Goal: Task Accomplishment & Management: Use online tool/utility

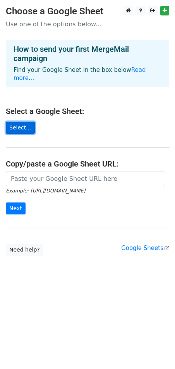
click at [24, 122] on link "Select..." at bounding box center [20, 128] width 29 height 12
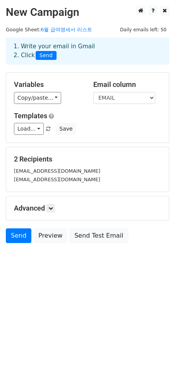
click at [111, 109] on div "Variables Copy/paste... {{NAME}} {{LOCATE}} {{EMAIL}} {{ATTACHMENT}} Email colu…" at bounding box center [87, 108] width 162 height 70
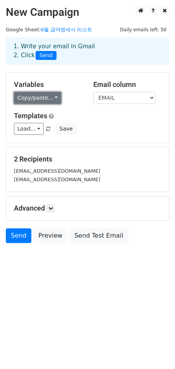
click at [48, 99] on link "Copy/paste..." at bounding box center [37, 98] width 47 height 12
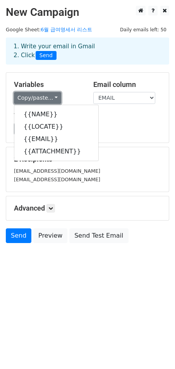
click at [49, 96] on link "Copy/paste..." at bounding box center [37, 98] width 47 height 12
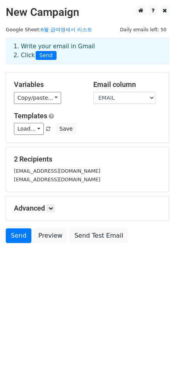
click at [67, 83] on h5 "Variables" at bounding box center [48, 84] width 68 height 9
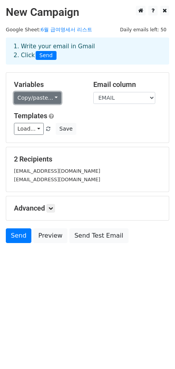
click at [52, 100] on link "Copy/paste..." at bounding box center [37, 98] width 47 height 12
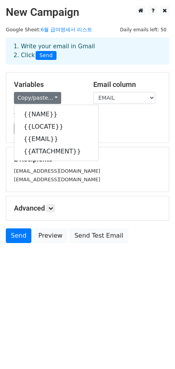
click at [65, 85] on h5 "Variables" at bounding box center [48, 84] width 68 height 9
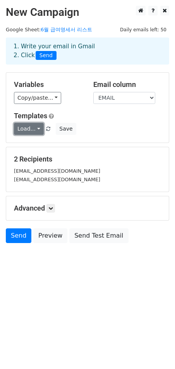
click at [28, 130] on link "Load..." at bounding box center [29, 129] width 30 height 12
click at [75, 102] on div "Copy/paste... {{NAME}} {{LOCATE}} {{EMAIL}} {{ATTACHMENT}}" at bounding box center [48, 98] width 68 height 12
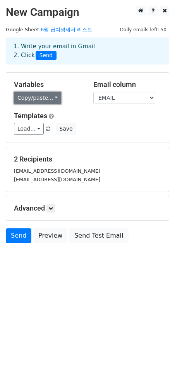
click at [17, 99] on link "Copy/paste..." at bounding box center [37, 98] width 47 height 12
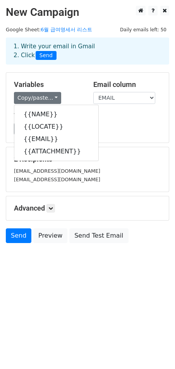
click at [77, 79] on div "Variables Copy/paste... {{NAME}} {{LOCATE}} {{EMAIL}} {{ATTACHMENT}} Email colu…" at bounding box center [87, 108] width 162 height 70
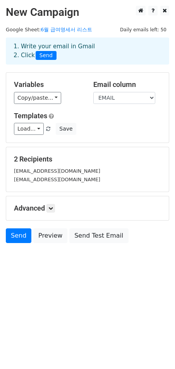
click at [46, 206] on h5 "Advanced" at bounding box center [87, 208] width 147 height 9
click at [53, 208] on icon at bounding box center [50, 208] width 5 height 5
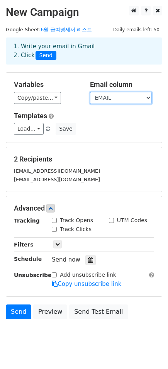
click at [136, 96] on select "NAME LOCATE EMAIL ATTACHMENT" at bounding box center [121, 98] width 62 height 12
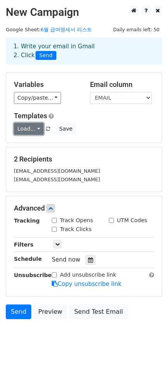
click at [34, 126] on link "Load..." at bounding box center [29, 129] width 30 height 12
click at [75, 117] on h5 "Templates" at bounding box center [84, 116] width 140 height 9
drag, startPoint x: 17, startPoint y: 158, endPoint x: 65, endPoint y: 158, distance: 47.9
click at [65, 158] on h5 "2 Recipients" at bounding box center [84, 159] width 140 height 9
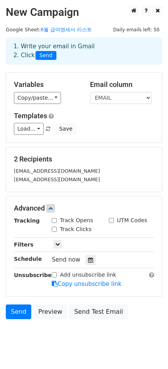
click at [65, 157] on h5 "2 Recipients" at bounding box center [84, 159] width 140 height 9
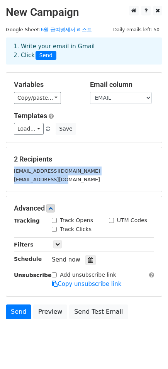
drag, startPoint x: 68, startPoint y: 180, endPoint x: -2, endPoint y: 166, distance: 70.6
click at [0, 166] on html "New Campaign Daily emails left: 50 Google Sheet: 6월 급여명세서 리스트 1. Write your ema…" at bounding box center [84, 192] width 168 height 385
click at [46, 174] on small "jklee@dongsungi.com" at bounding box center [57, 171] width 86 height 6
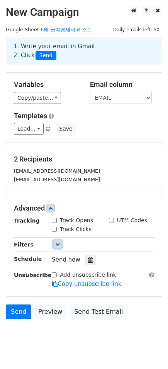
click at [55, 242] on icon at bounding box center [57, 244] width 5 height 5
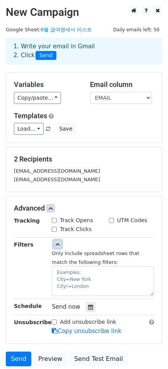
scroll to position [63, 0]
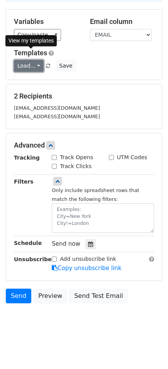
click at [31, 72] on link "Load..." at bounding box center [29, 66] width 30 height 12
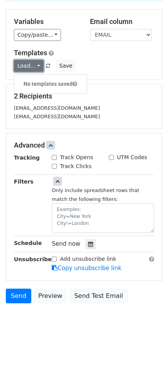
click at [31, 71] on link "Load..." at bounding box center [29, 66] width 30 height 12
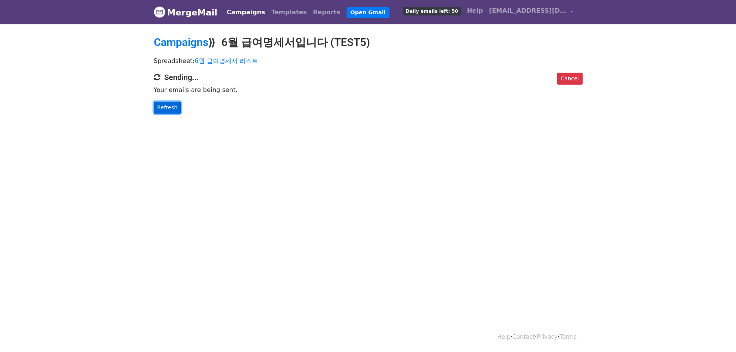
click at [171, 104] on link "Refresh" at bounding box center [167, 108] width 27 height 12
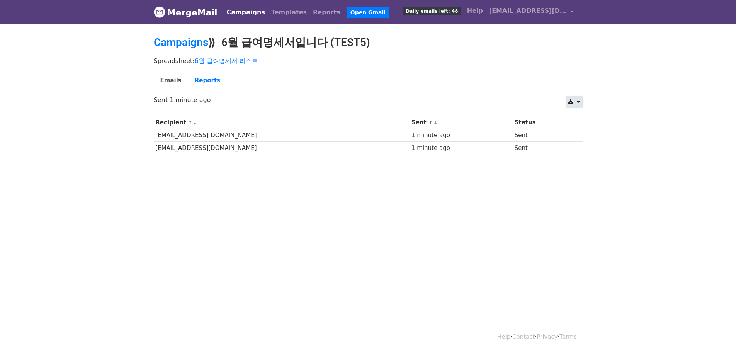
click at [579, 97] on link at bounding box center [574, 102] width 17 height 12
click at [655, 145] on body "MergeMail Campaigns Templates Reports Open Gmail Daily emails left: 48 Help jkl…" at bounding box center [368, 95] width 736 height 191
click at [194, 77] on link "Reports" at bounding box center [207, 81] width 39 height 16
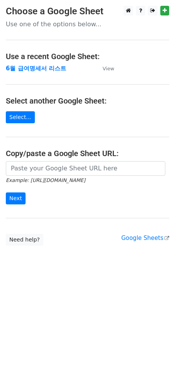
click at [73, 52] on h4 "Use a recent Google Sheet:" at bounding box center [87, 56] width 163 height 9
click at [107, 71] on small "View" at bounding box center [108, 69] width 12 height 6
